Goal: Task Accomplishment & Management: Manage account settings

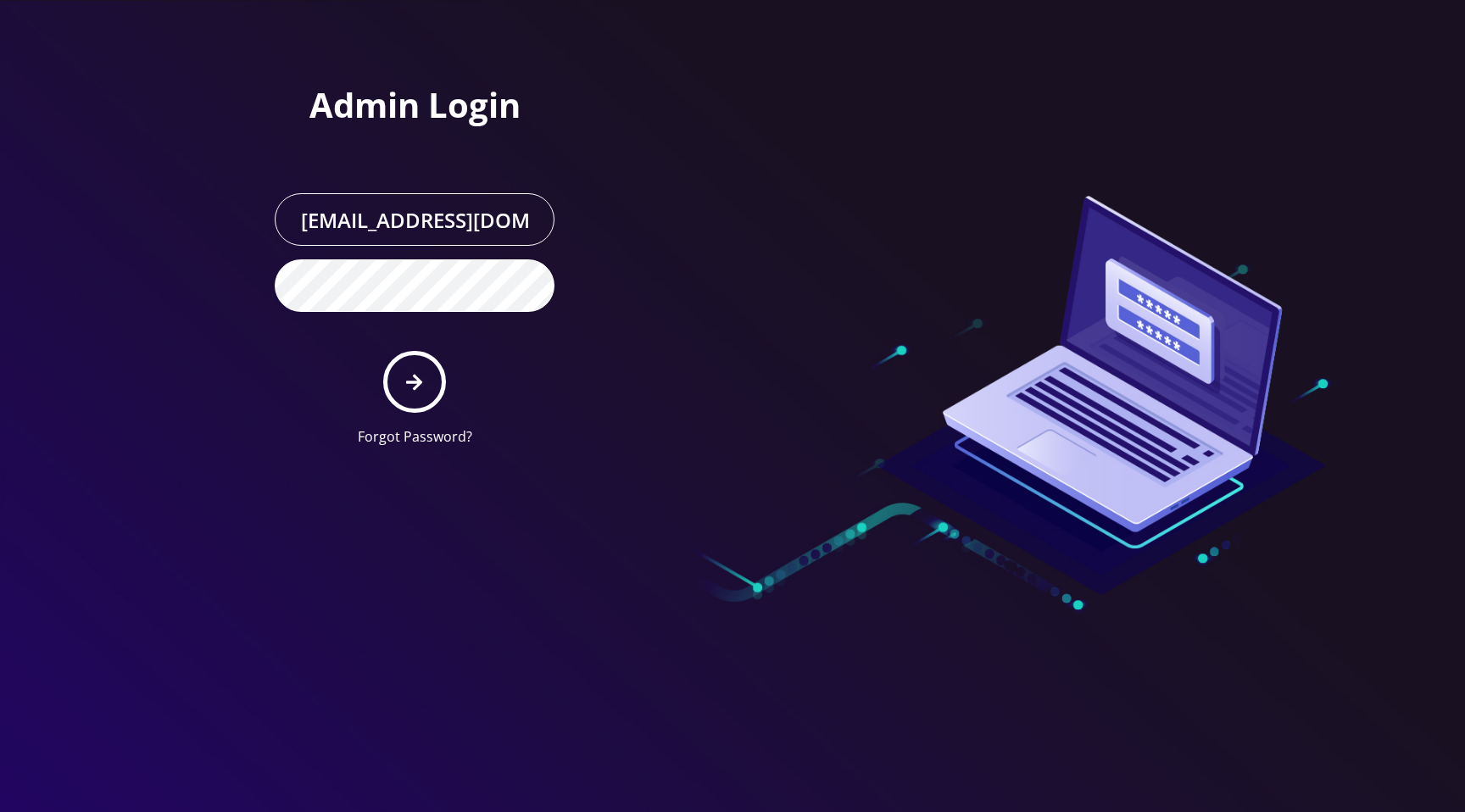
scroll to position [0, 35]
click at [405, 374] on button "submit" at bounding box center [414, 381] width 62 height 62
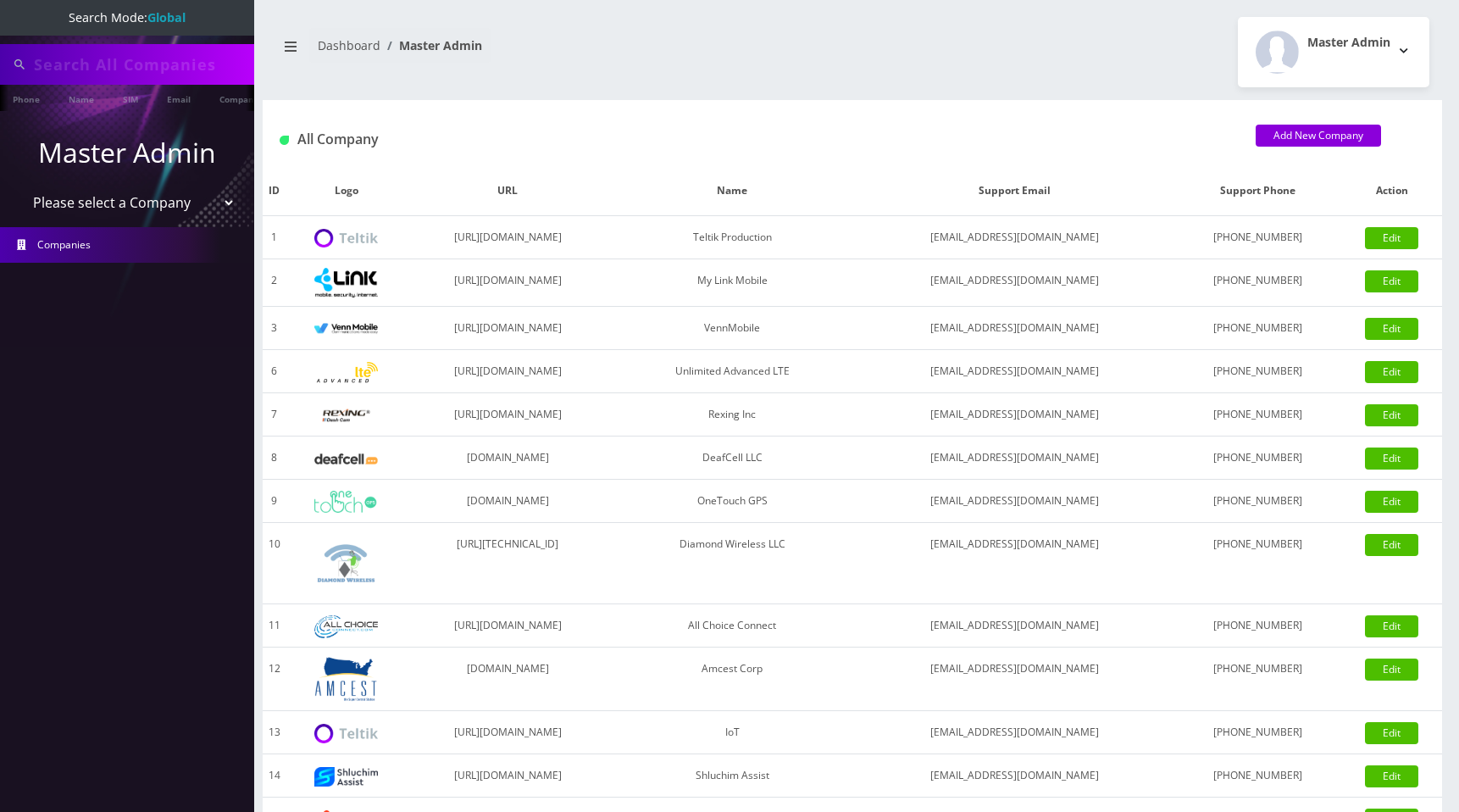
type input "[PERSON_NAME]"
click at [126, 202] on select "Please select a Company Teltik Production My Link Mobile VennMobile Unlimited A…" at bounding box center [127, 204] width 216 height 32
select select "7"
click at [19, 188] on select "Please select a Company Teltik Production My Link Mobile VennMobile Unlimited A…" at bounding box center [127, 204] width 216 height 32
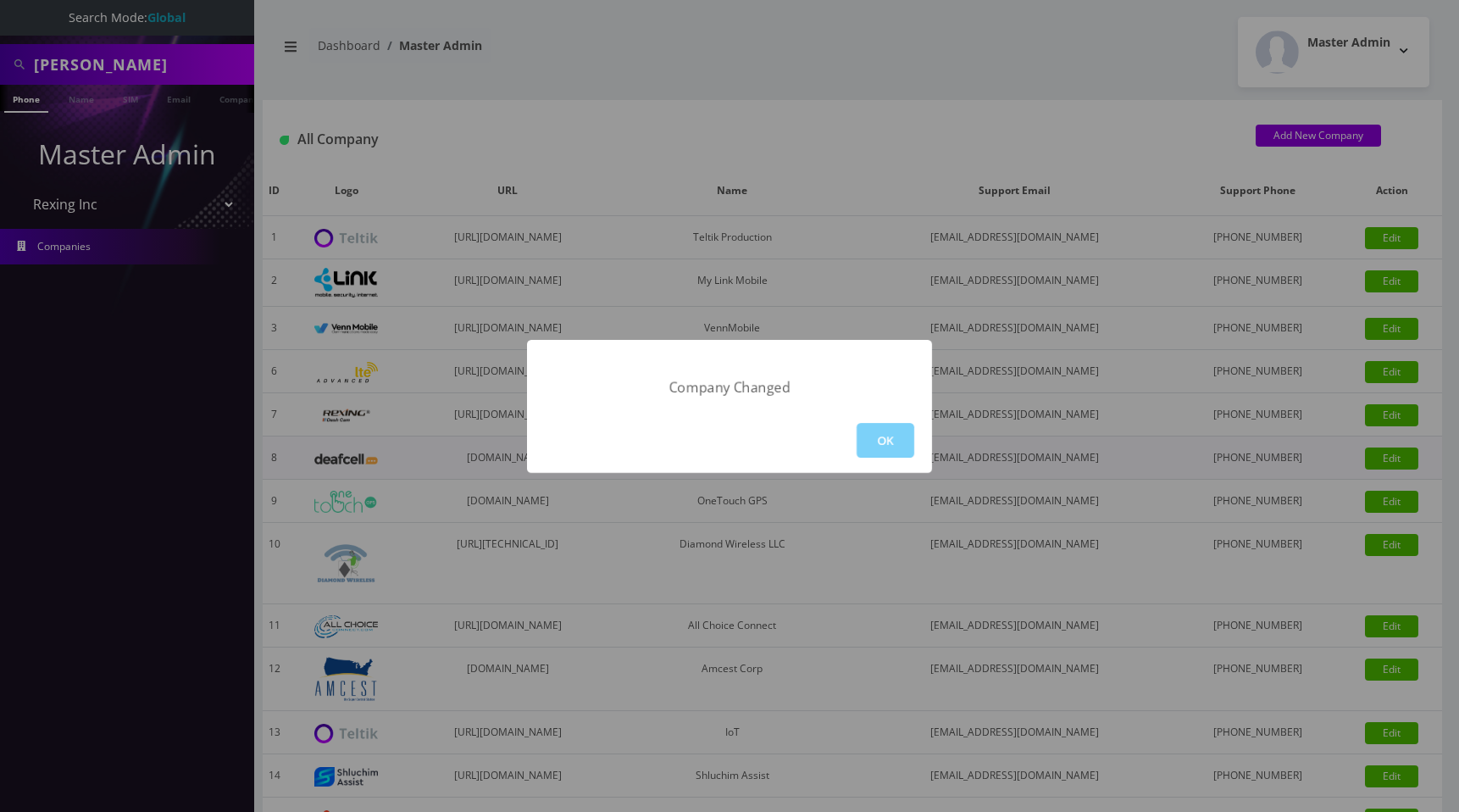
click at [897, 440] on button "OK" at bounding box center [886, 440] width 58 height 35
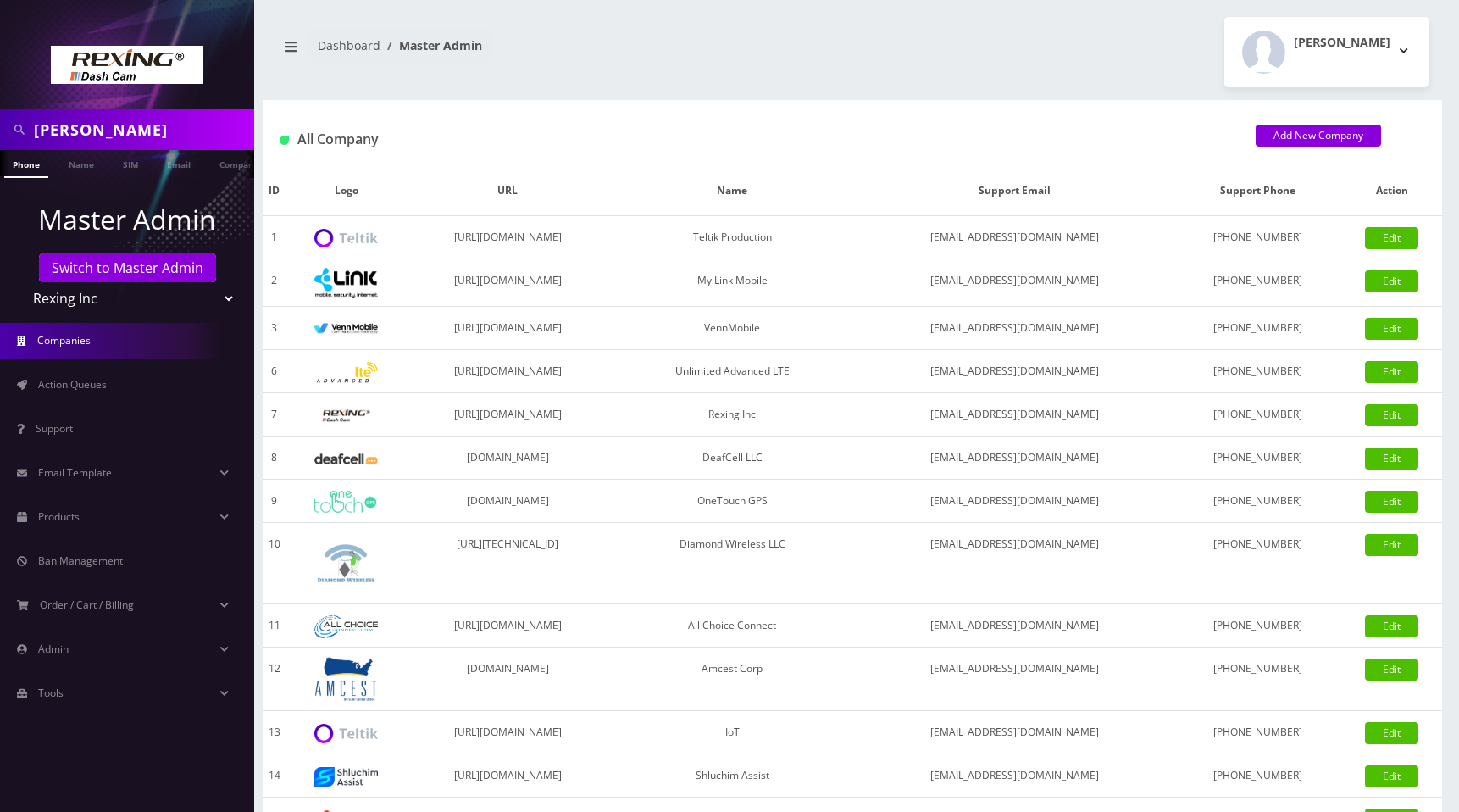
click at [896, 28] on div "Eric Sun Logout" at bounding box center [1148, 51] width 590 height 71
click at [75, 385] on span "Action Queues" at bounding box center [73, 384] width 69 height 15
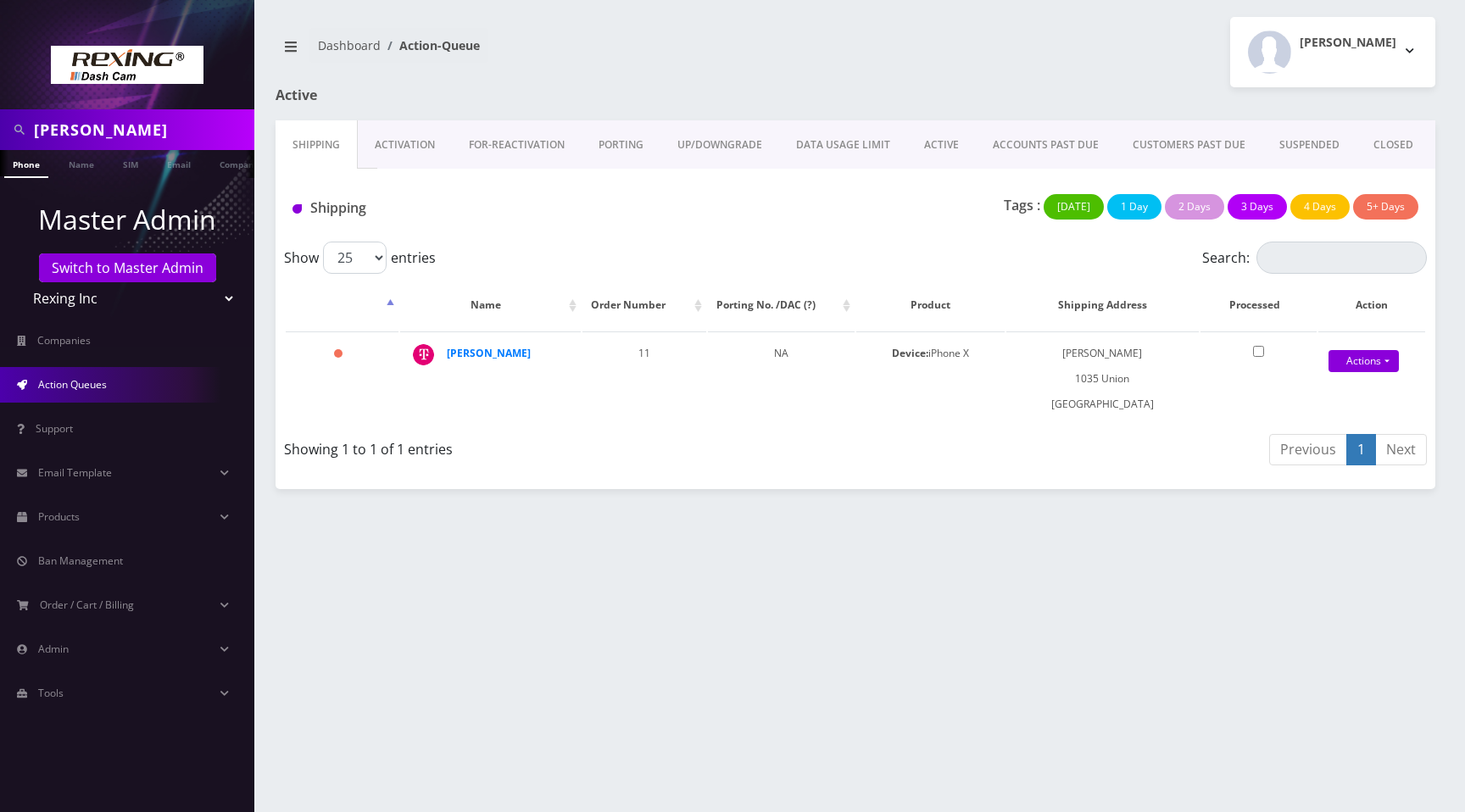
click at [108, 306] on select "Teltik Production My Link Mobile VennMobile Unlimited Advanced LTE [PERSON_NAME…" at bounding box center [127, 298] width 216 height 32
select select "1"
click at [19, 282] on select "Teltik Production My Link Mobile VennMobile Unlimited Advanced LTE [PERSON_NAME…" at bounding box center [127, 298] width 216 height 32
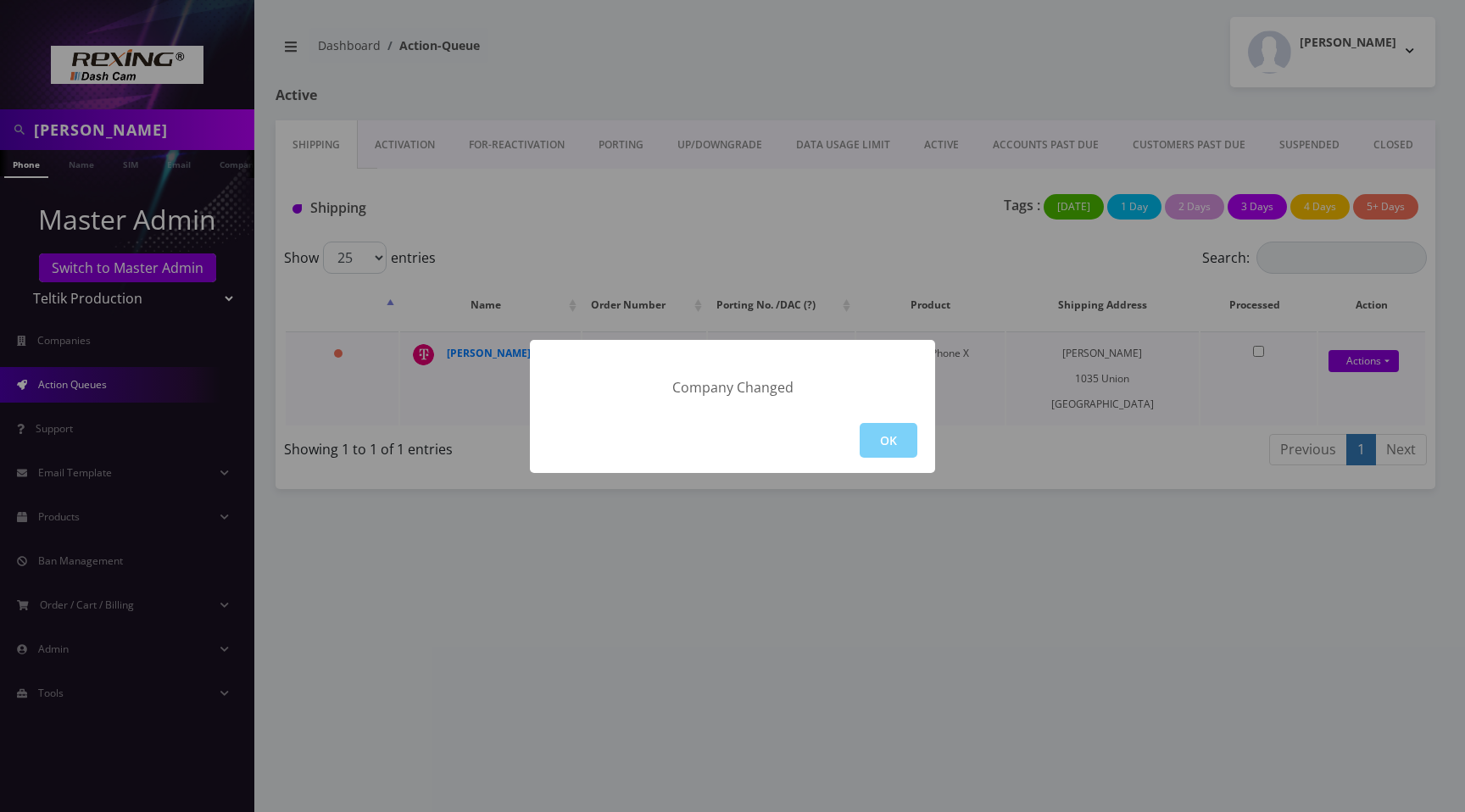
drag, startPoint x: 914, startPoint y: 251, endPoint x: 898, endPoint y: 345, distance: 95.4
click at [914, 252] on div "Company Changed OK" at bounding box center [732, 406] width 1465 height 812
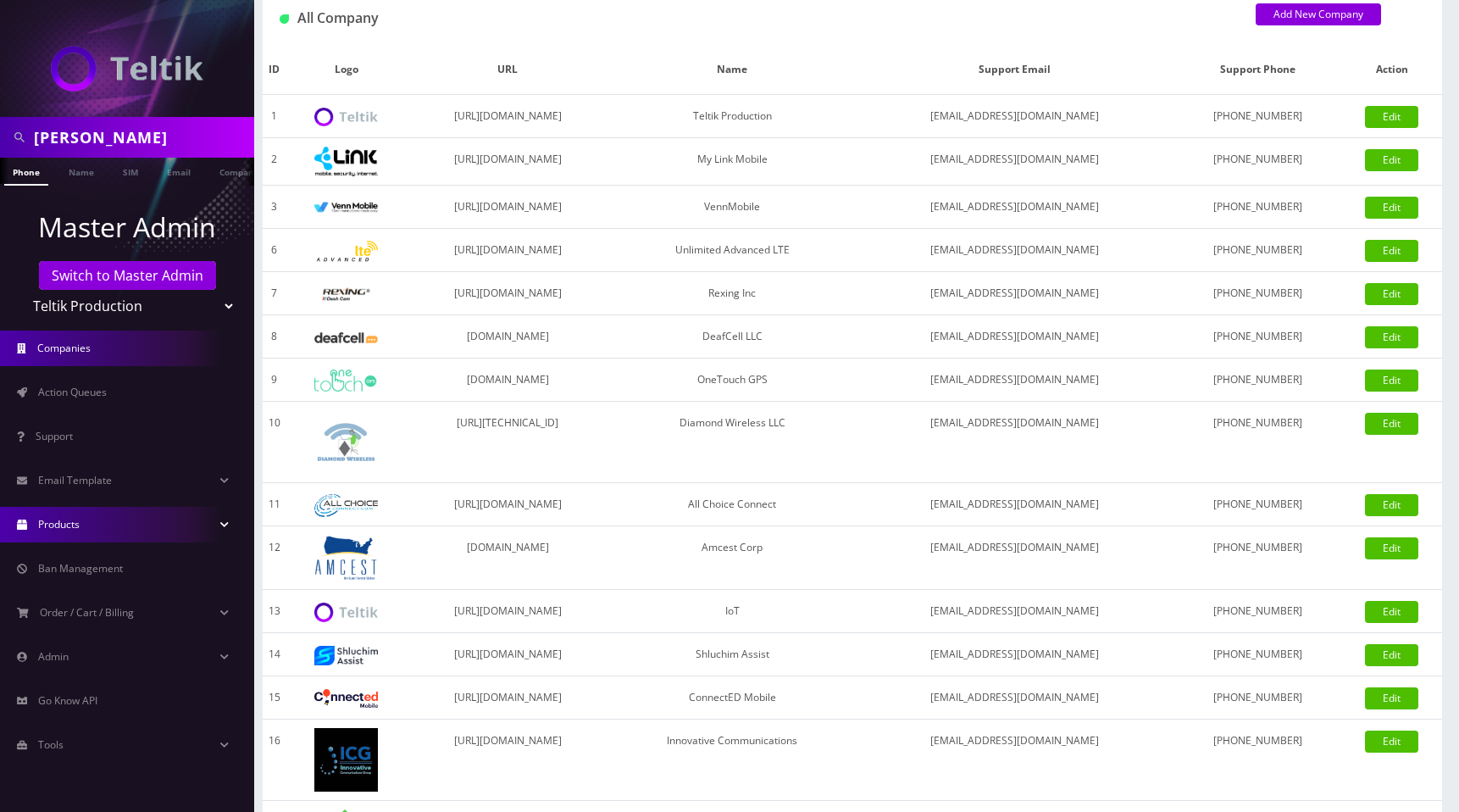
click at [105, 523] on link "Products" at bounding box center [127, 524] width 254 height 36
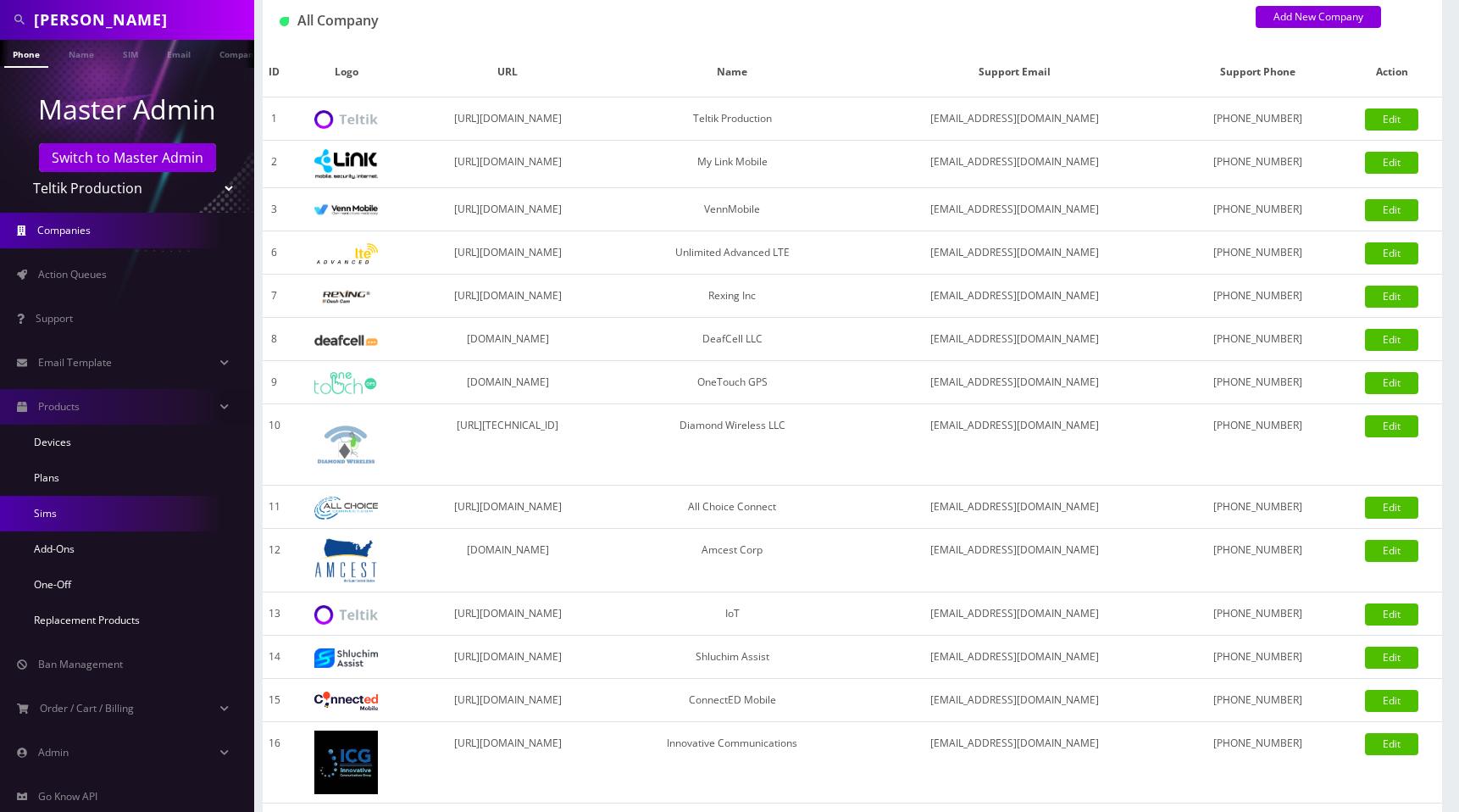
scroll to position [119, 0]
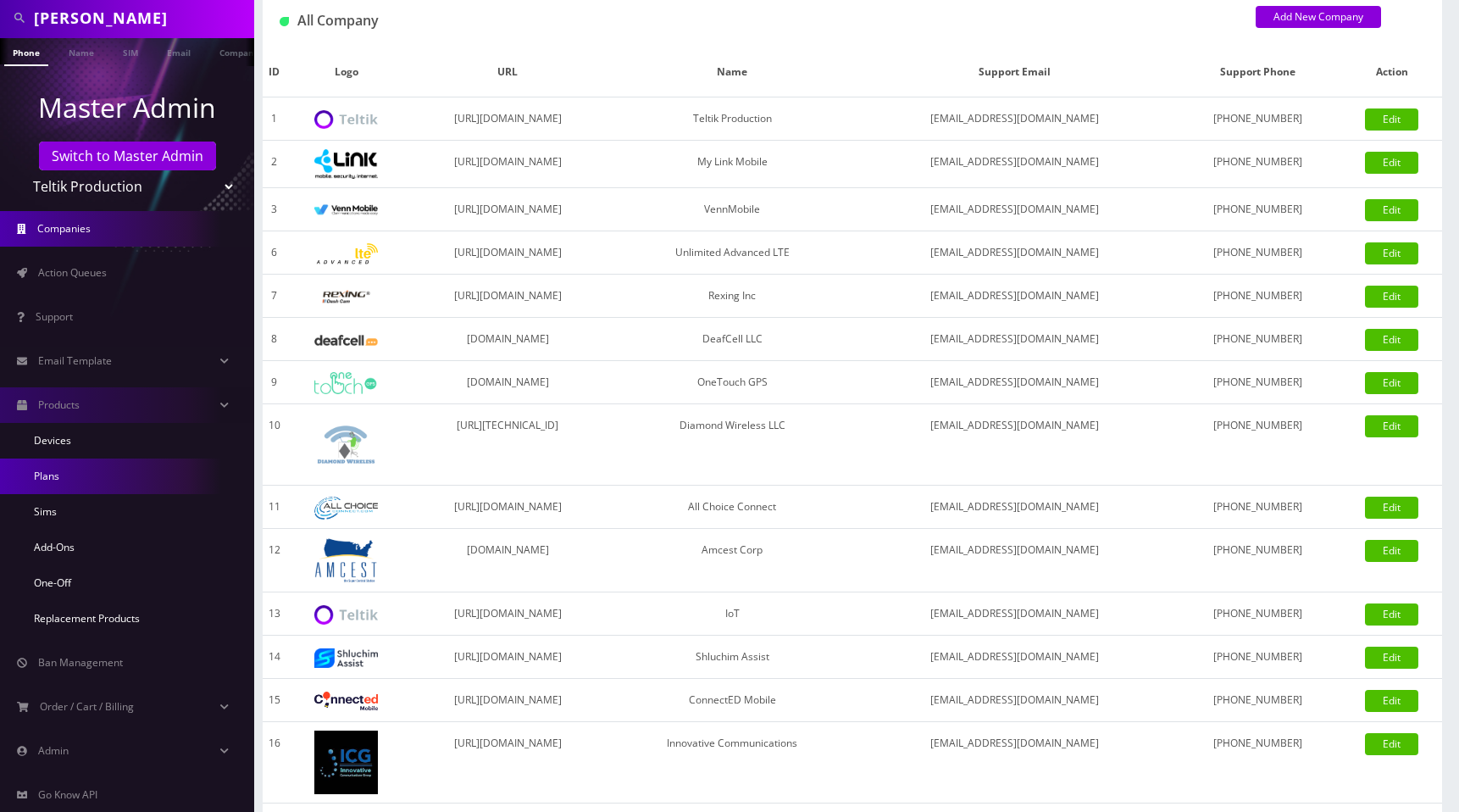
click at [62, 479] on link "Plans" at bounding box center [127, 476] width 254 height 36
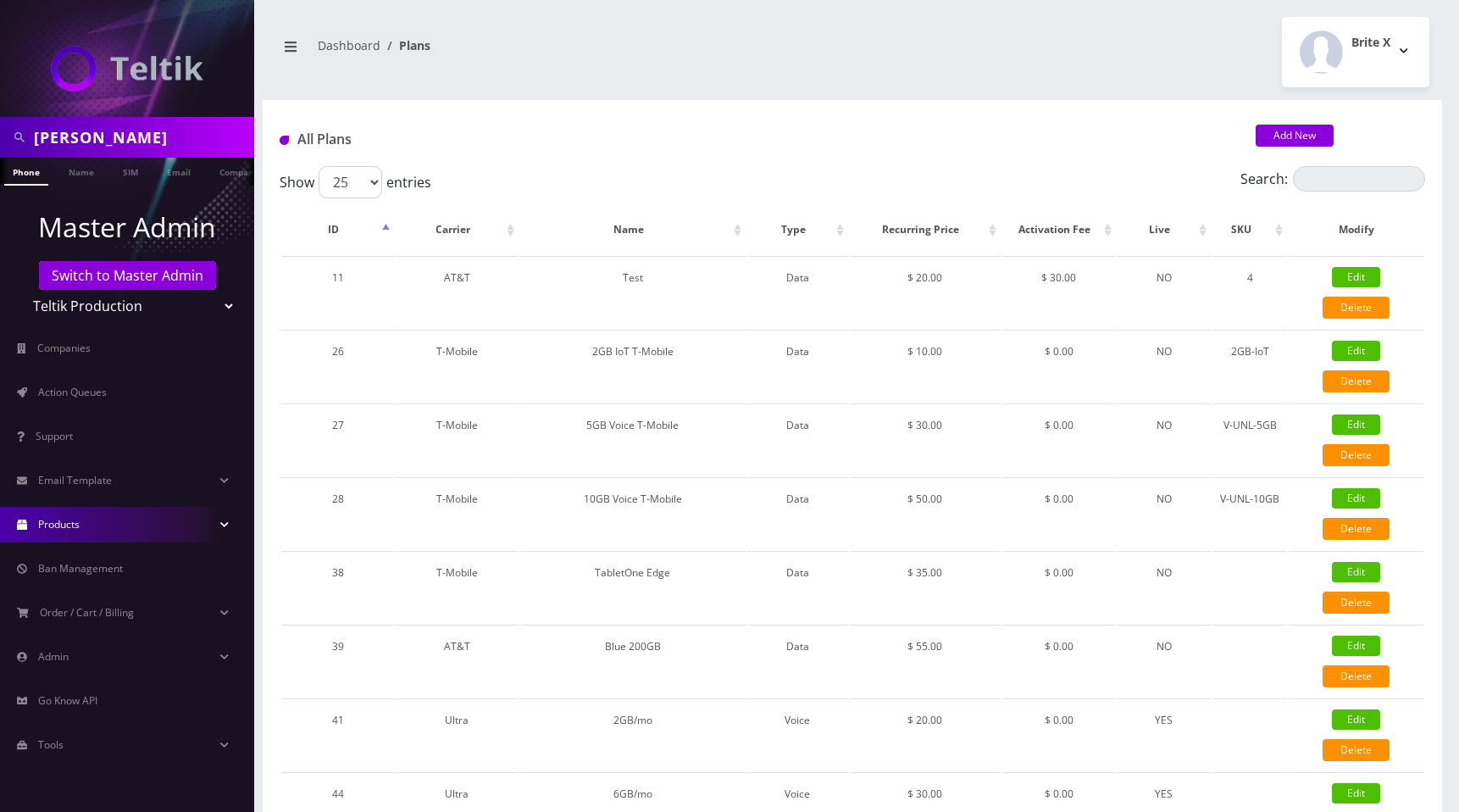
click at [847, 45] on div "Dashboard Plans" at bounding box center [558, 51] width 590 height 49
